Goal: Information Seeking & Learning: Understand process/instructions

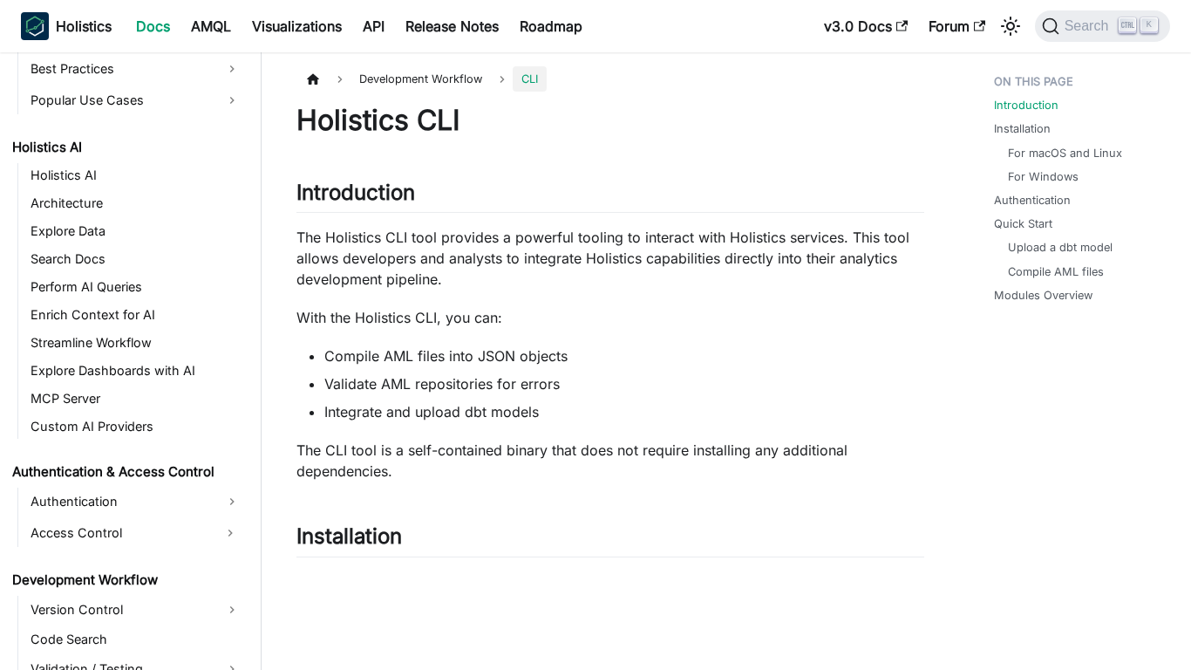
scroll to position [1107, 0]
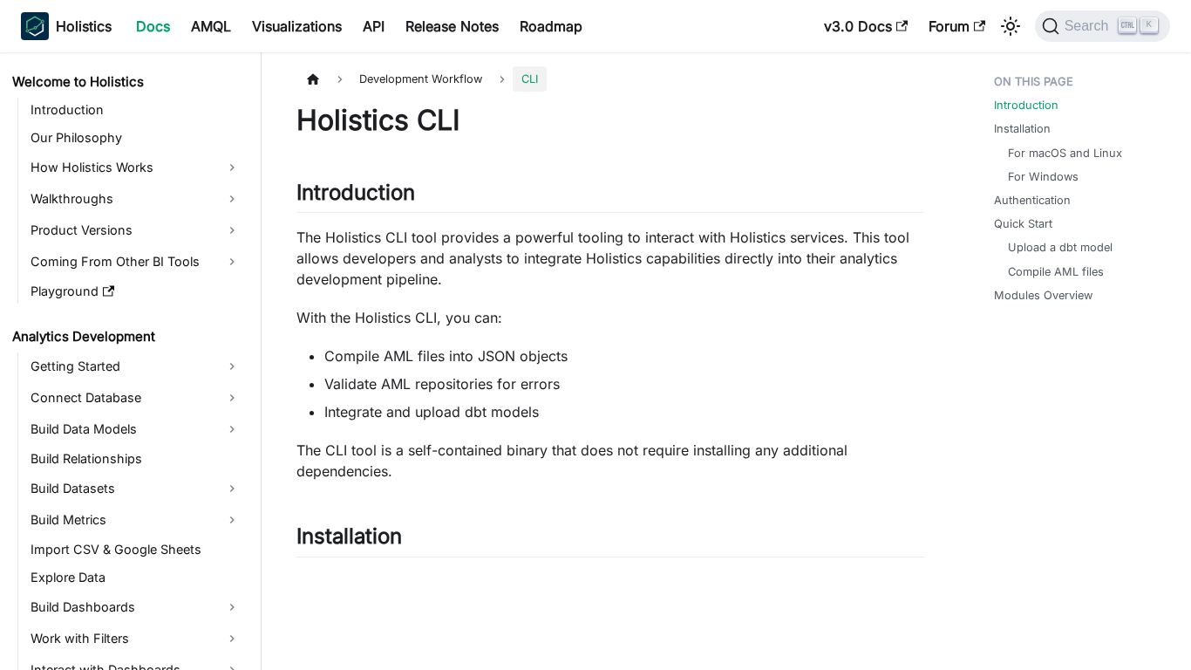
scroll to position [1107, 0]
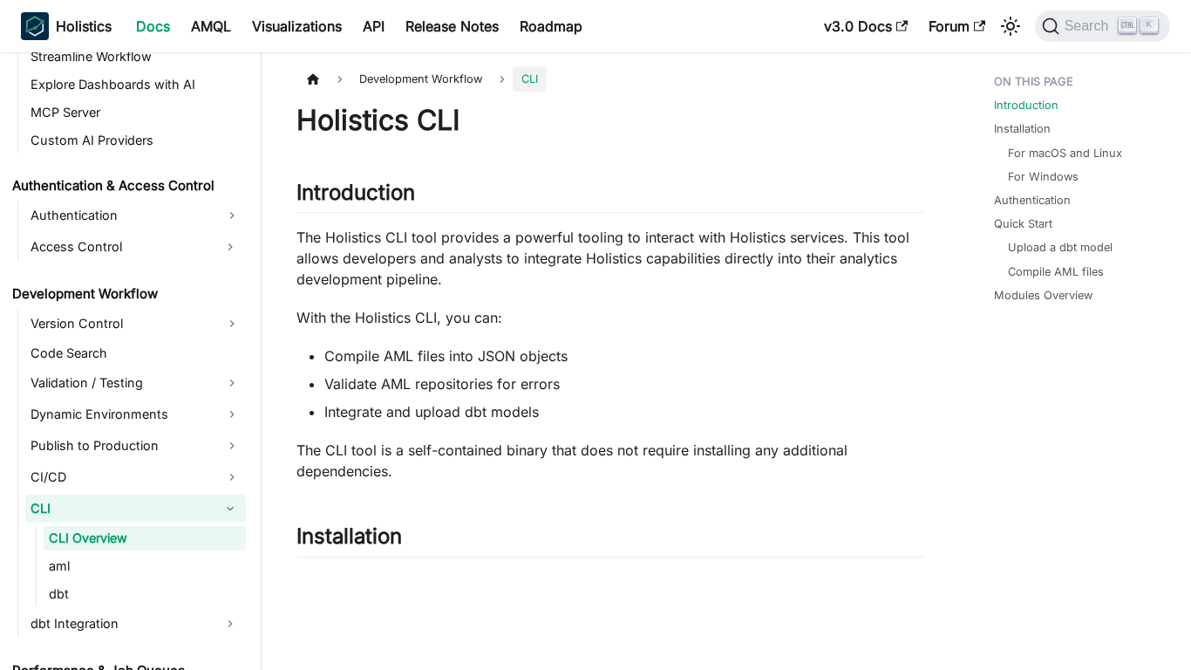
scroll to position [1107, 0]
